Goal: Complete application form

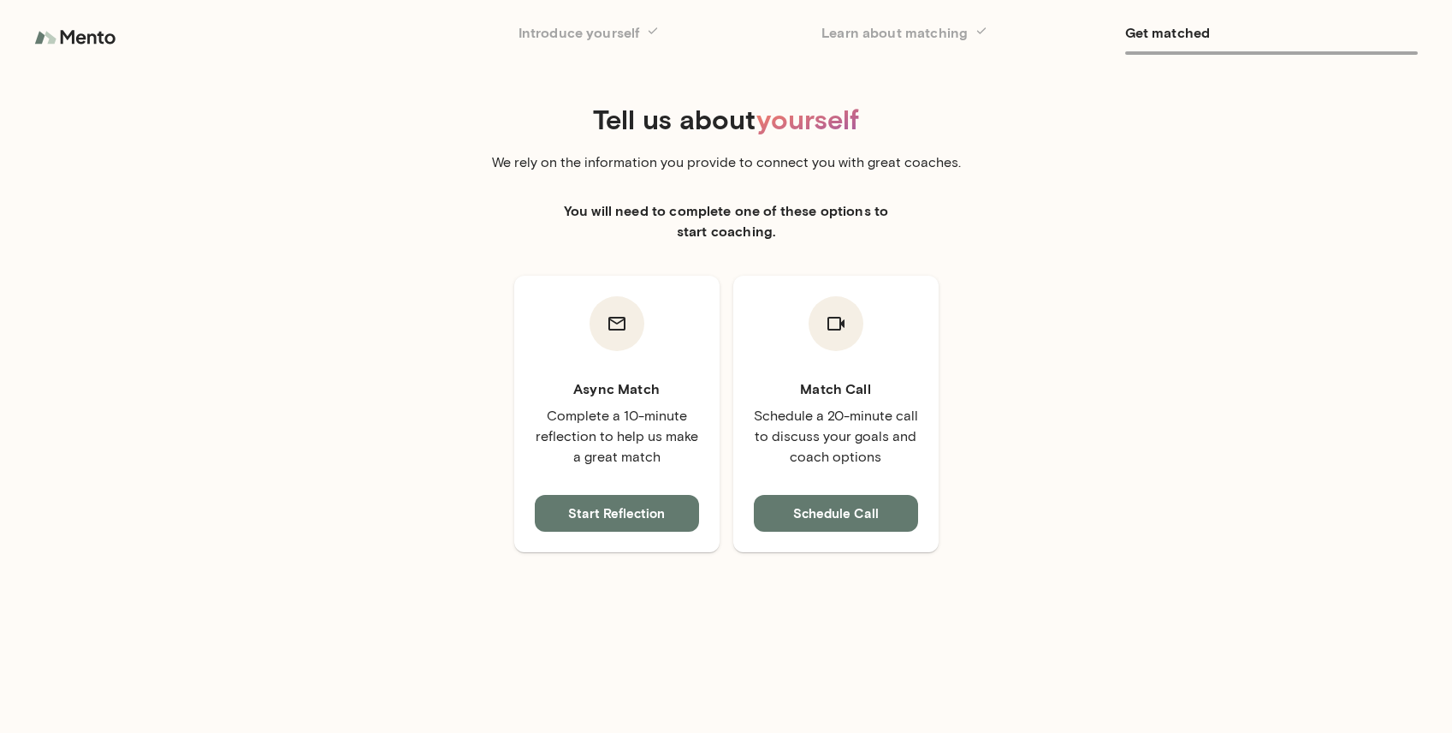
click at [624, 517] on button "Start Reflection" at bounding box center [617, 513] width 164 height 36
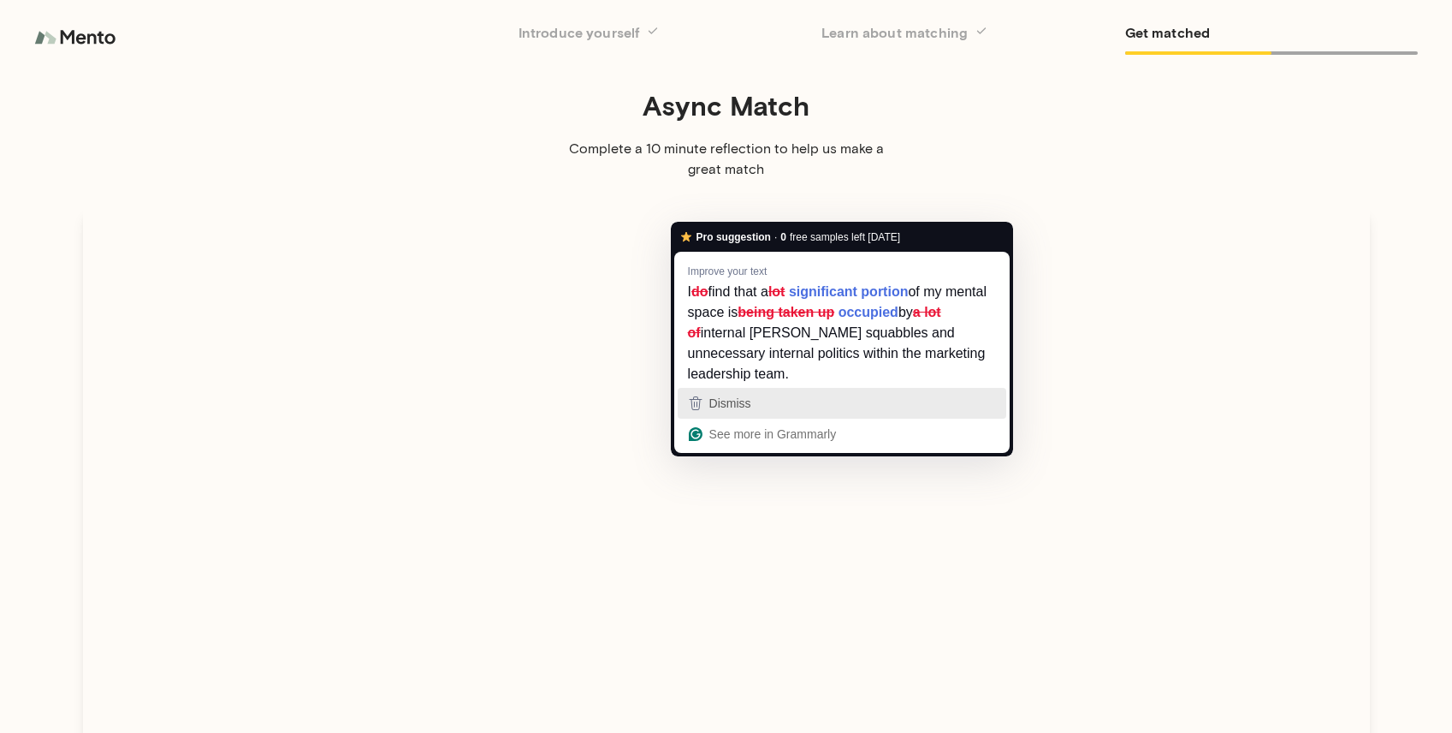
click at [823, 401] on div "Dismiss" at bounding box center [842, 403] width 313 height 26
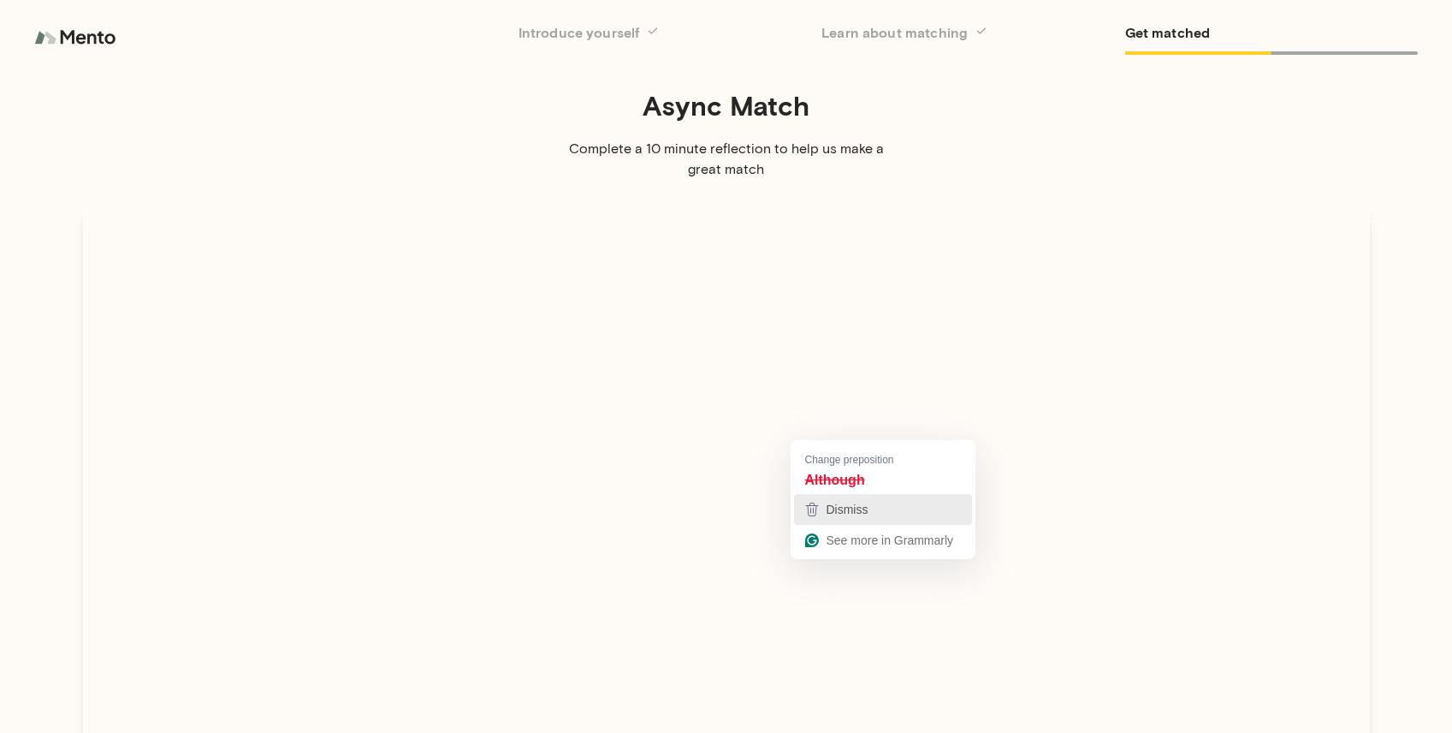
click at [853, 506] on span "Dismiss" at bounding box center [847, 509] width 42 height 14
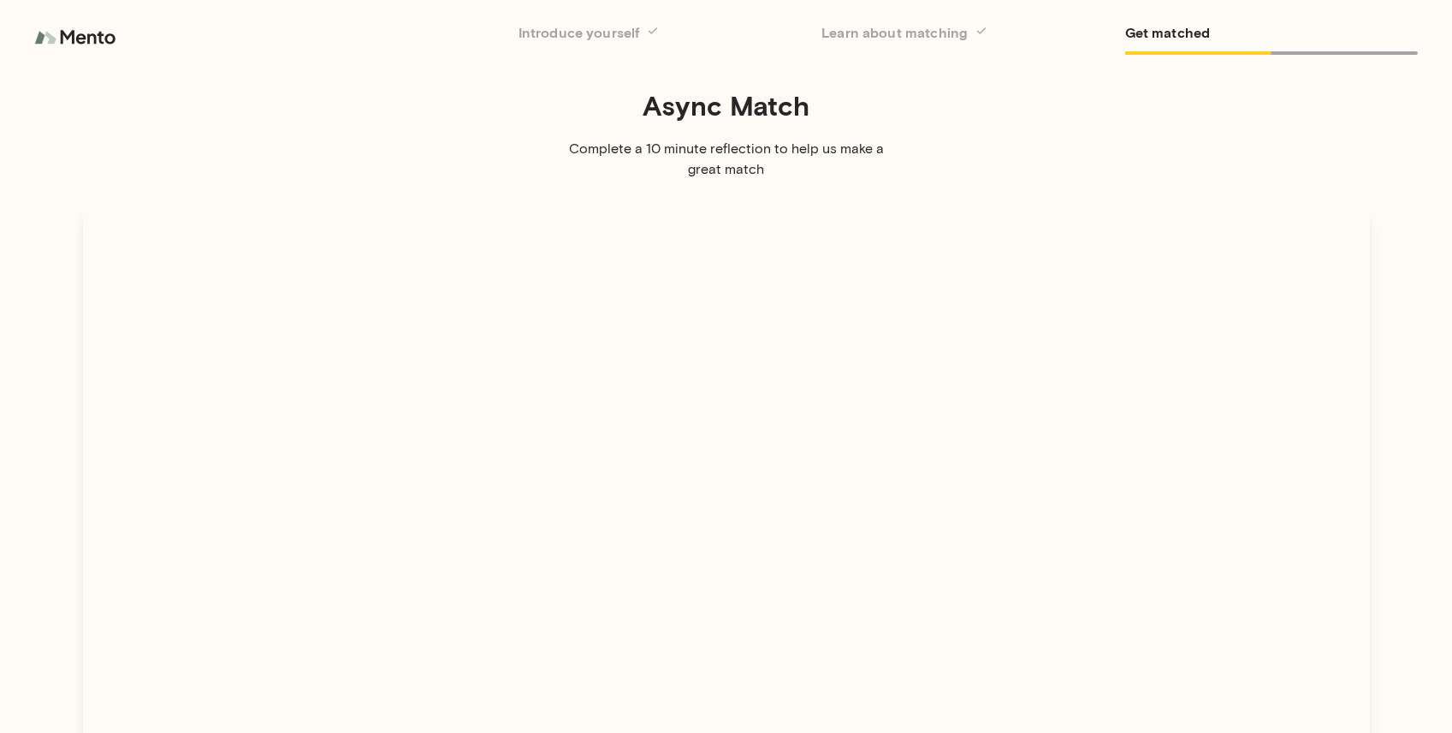
scroll to position [9, 0]
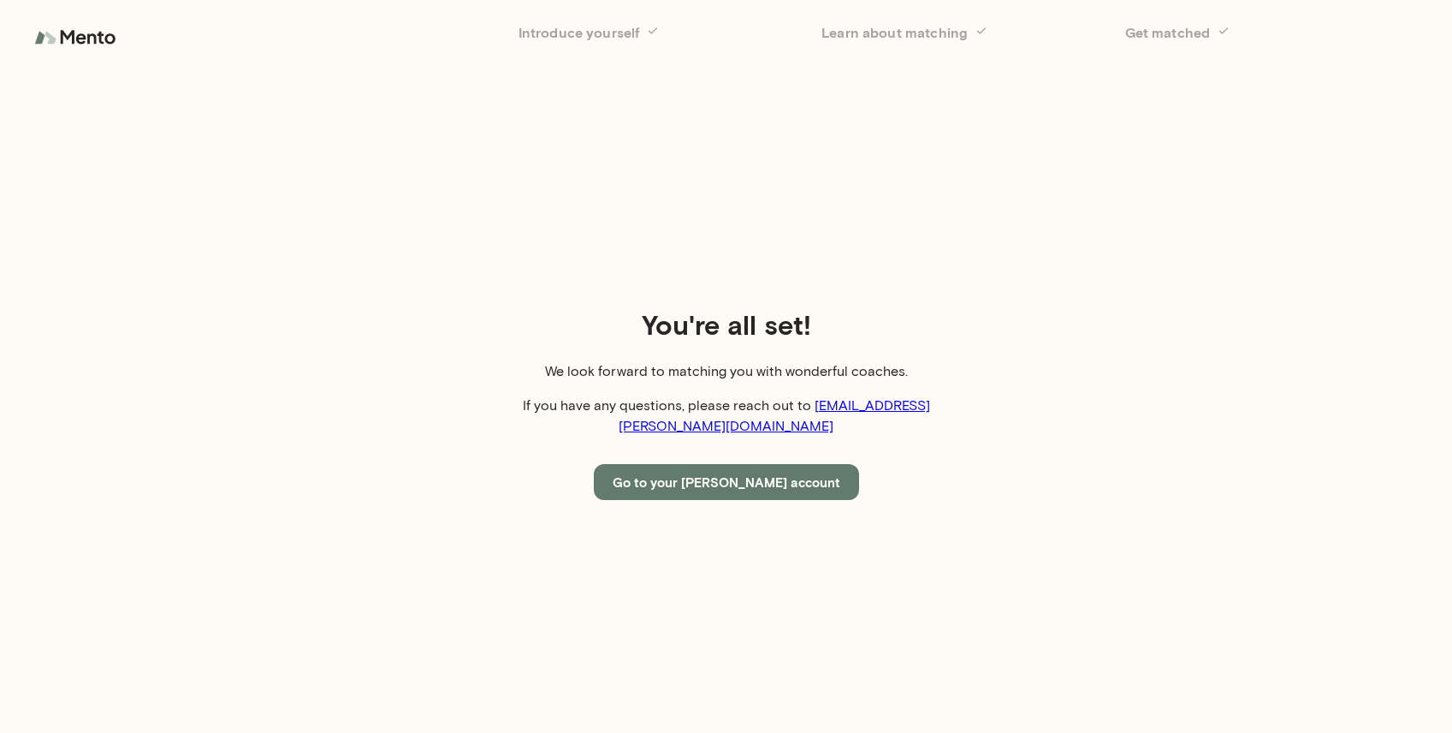
click at [731, 469] on button "Go to your Mento account" at bounding box center [726, 482] width 265 height 36
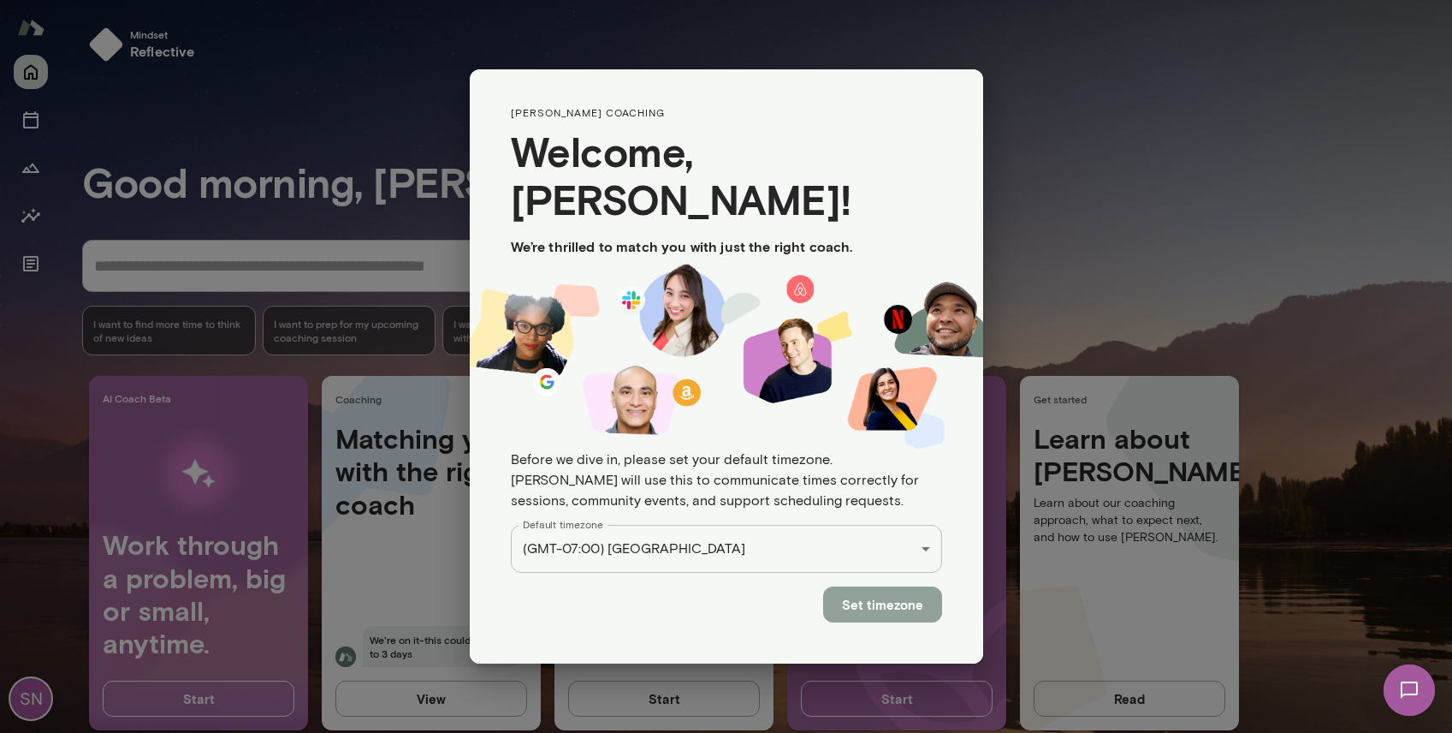
click at [904, 586] on button "Set timezone" at bounding box center [882, 604] width 119 height 36
